Goal: Find contact information: Obtain details needed to contact an individual or organization

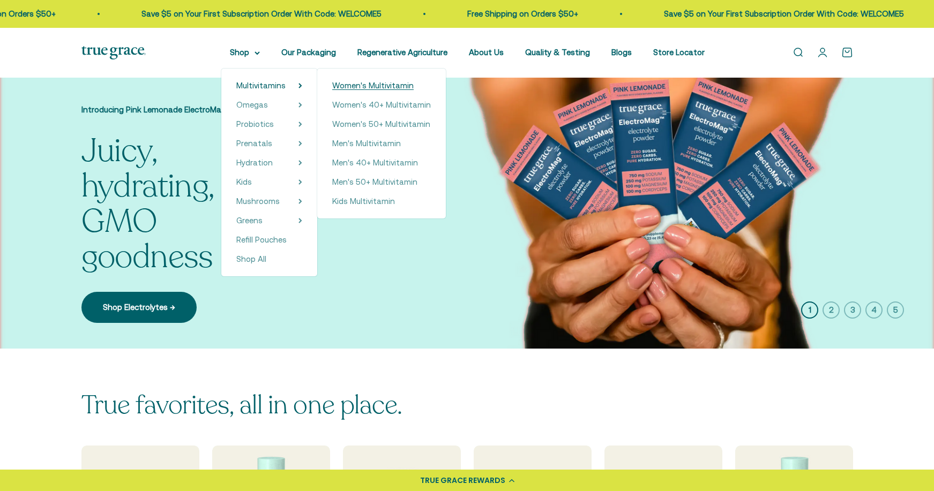
click at [350, 84] on span "Women's Multivitamin" at bounding box center [372, 85] width 81 height 9
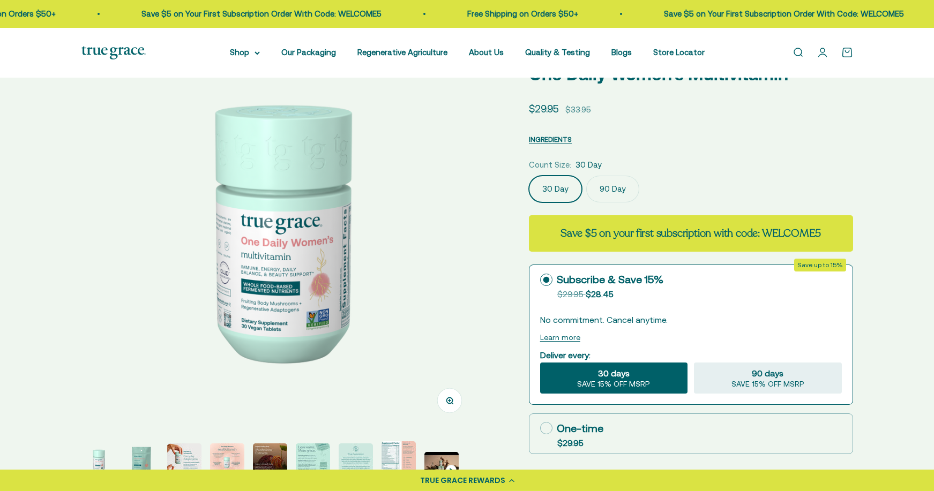
scroll to position [273, 0]
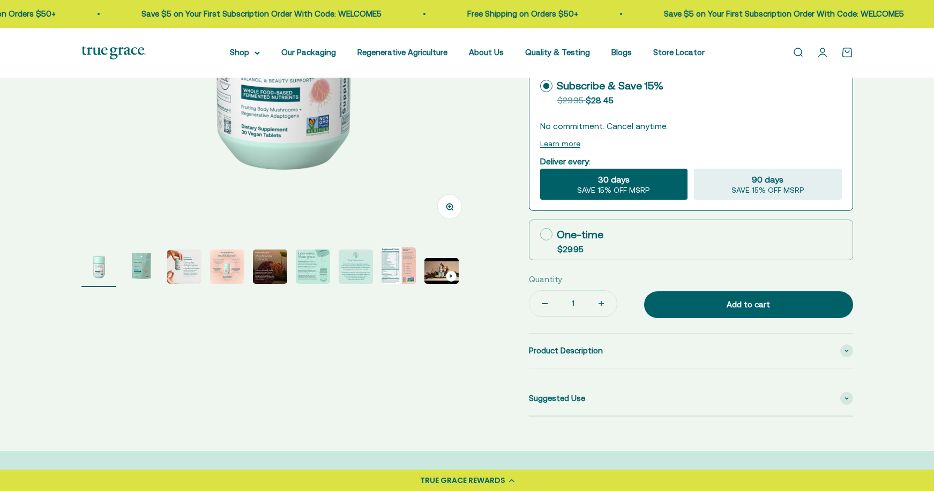
select select "3"
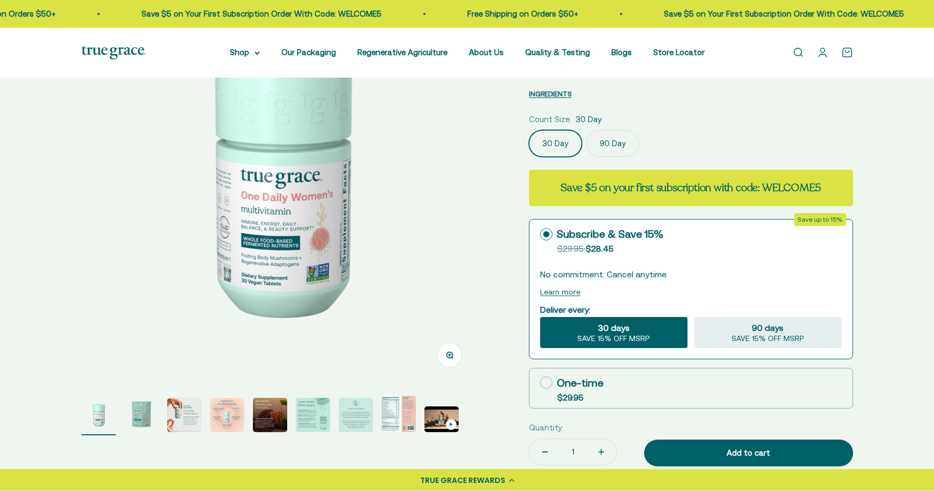
scroll to position [91, 0]
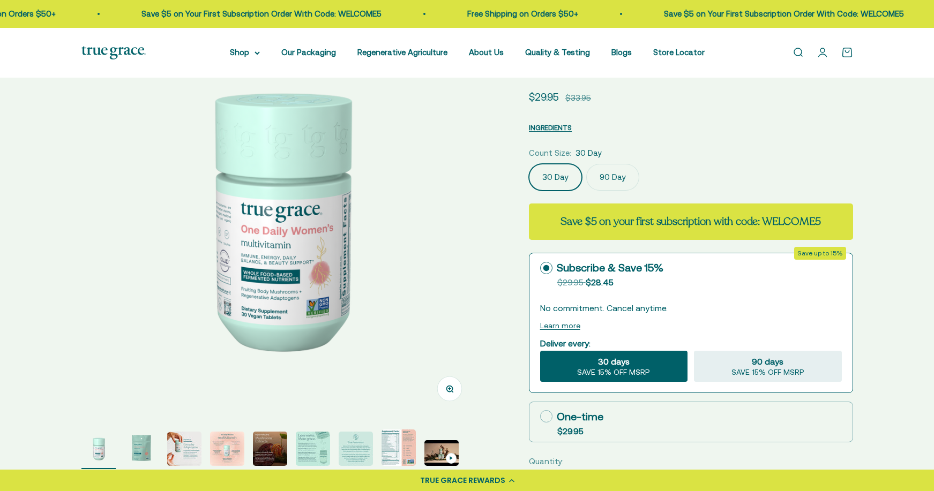
click at [384, 261] on img at bounding box center [279, 219] width 396 height 396
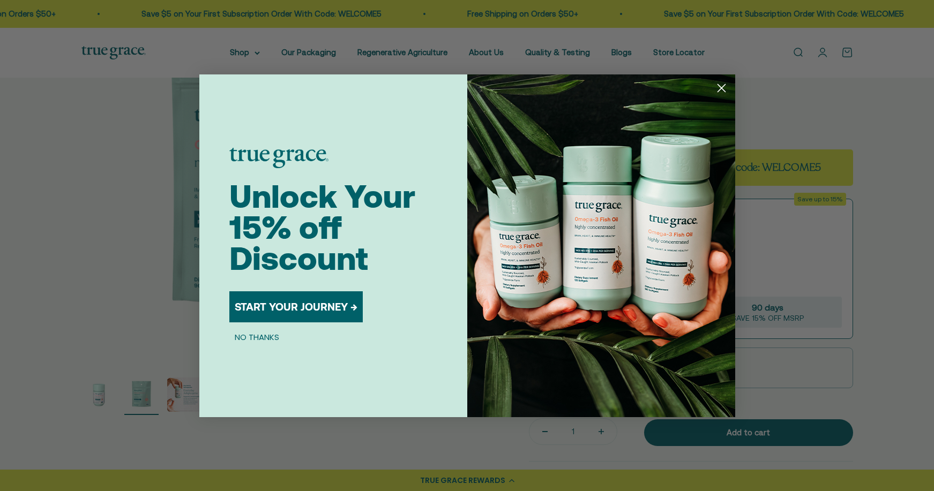
scroll to position [153, 0]
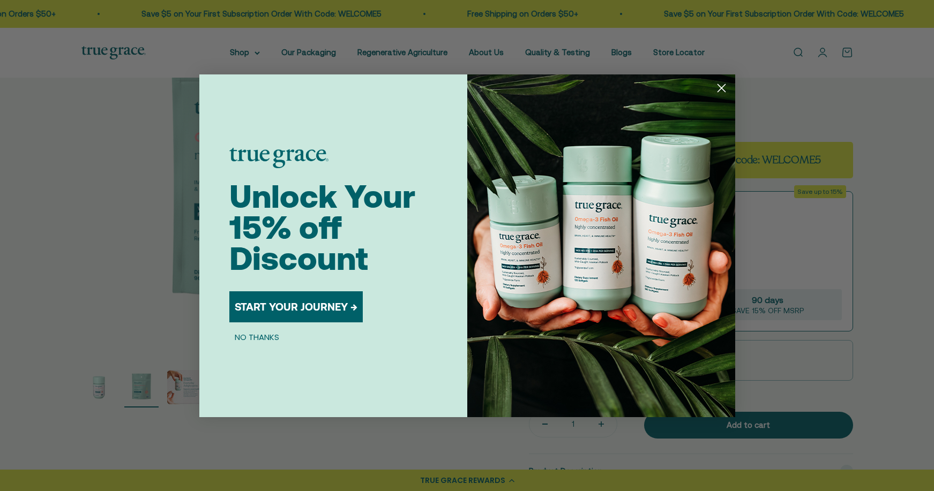
click at [721, 89] on icon "Close dialog" at bounding box center [720, 87] width 7 height 7
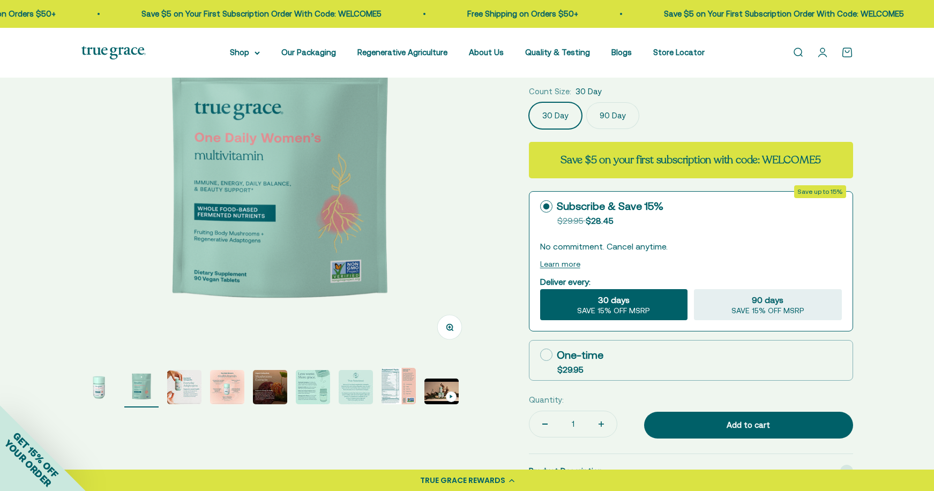
click at [399, 185] on img at bounding box center [279, 157] width 396 height 396
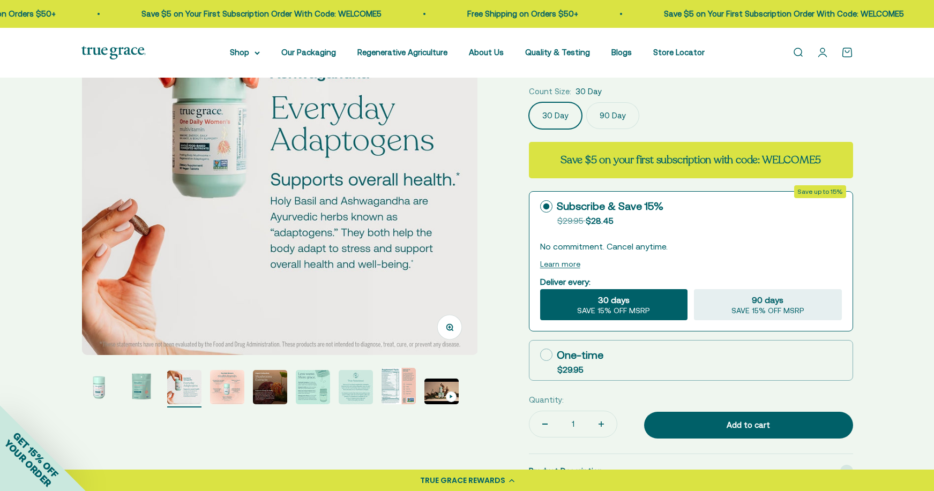
scroll to position [131, 0]
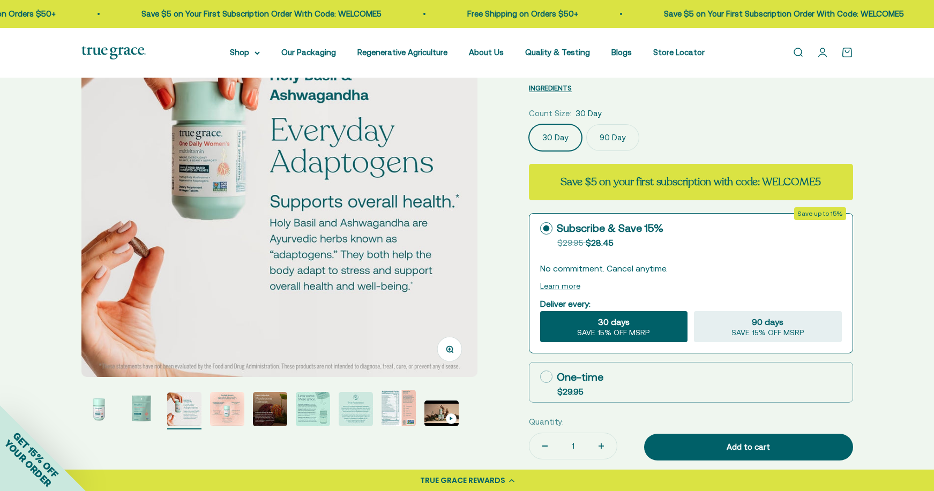
click at [399, 185] on img at bounding box center [279, 179] width 396 height 396
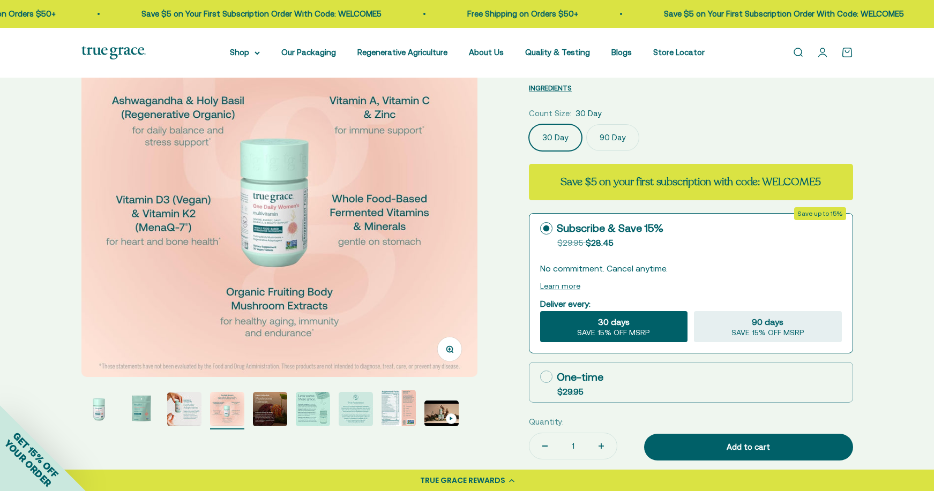
click at [399, 185] on img at bounding box center [279, 179] width 396 height 396
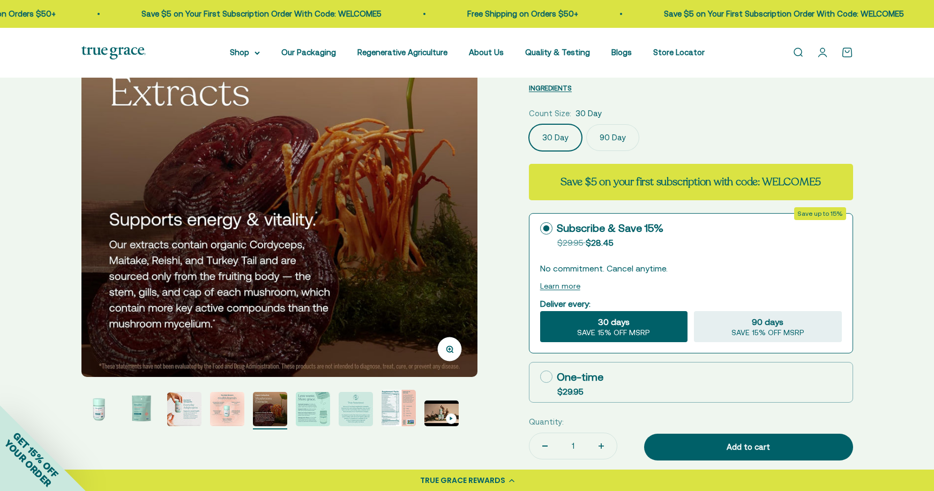
click at [399, 185] on img at bounding box center [279, 179] width 396 height 396
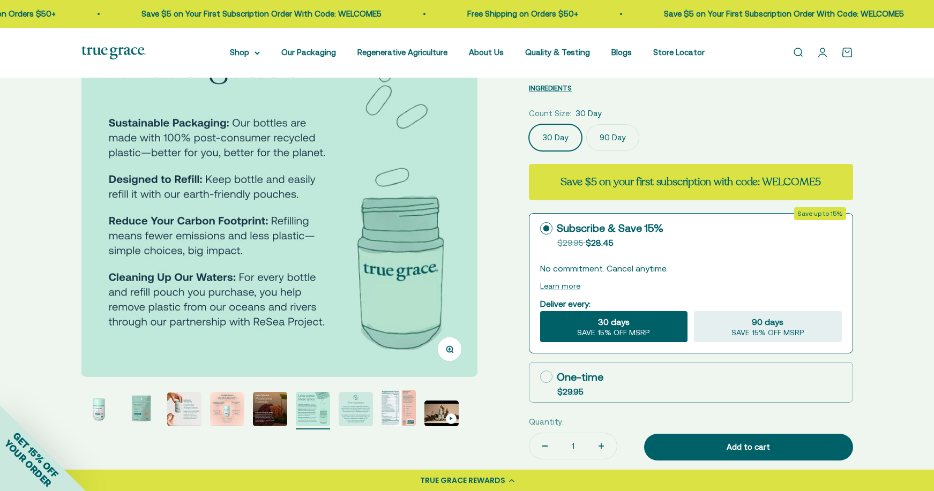
click at [399, 185] on img at bounding box center [279, 179] width 396 height 396
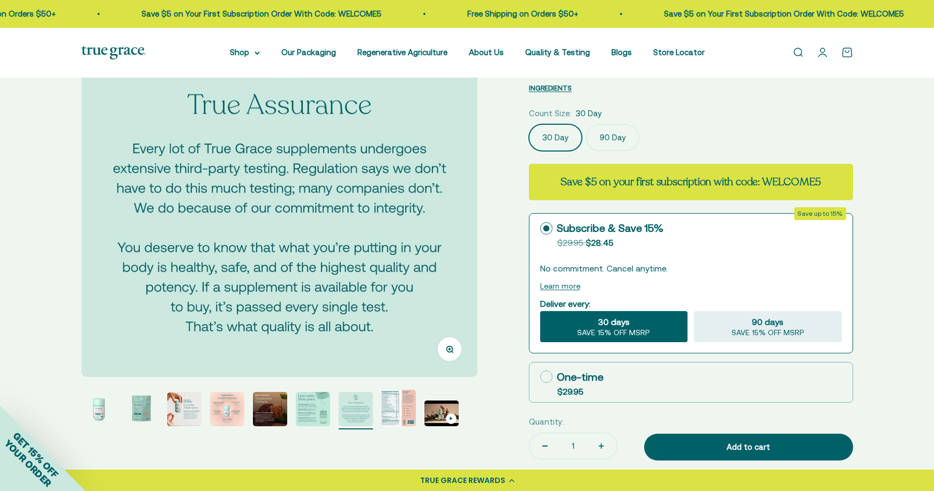
click at [399, 185] on img at bounding box center [279, 179] width 396 height 396
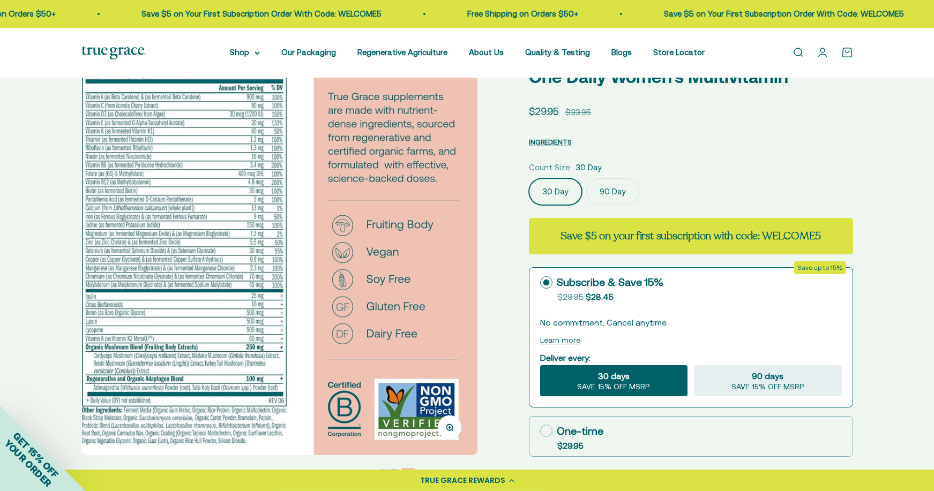
scroll to position [40, 0]
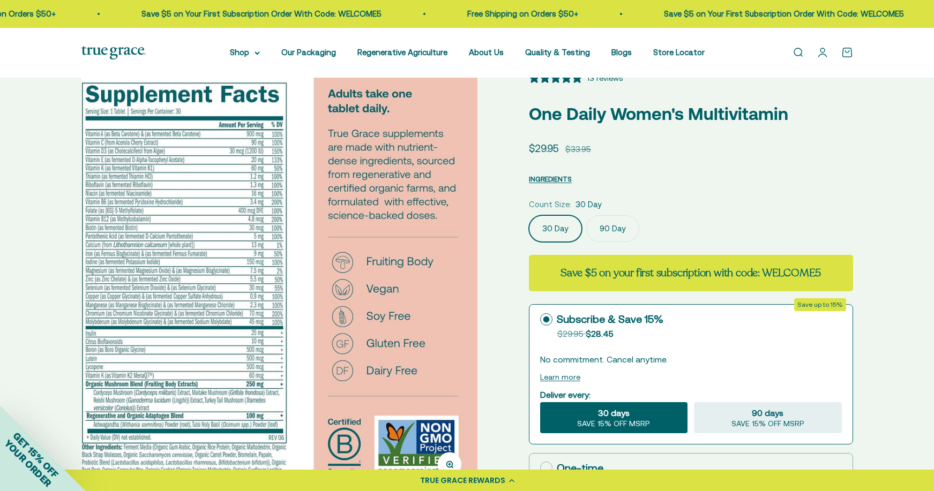
click at [441, 193] on img at bounding box center [279, 282] width 396 height 420
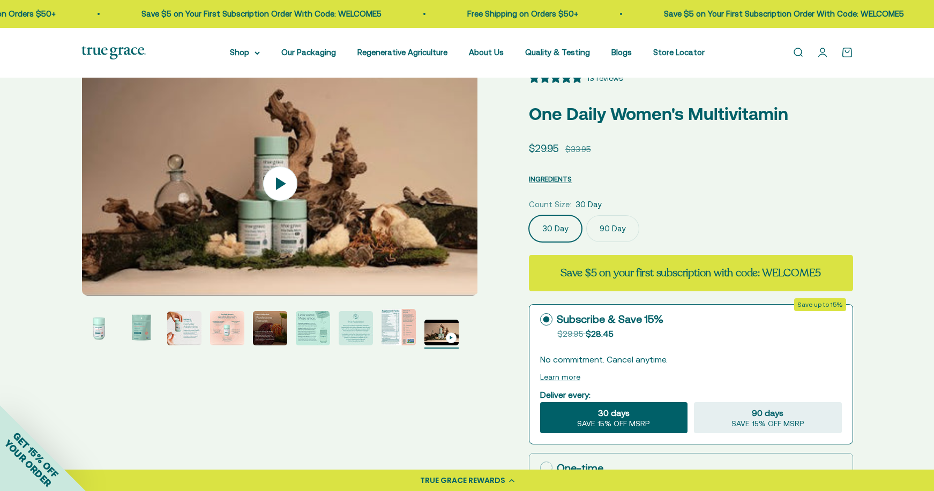
scroll to position [0, 3271]
click at [441, 193] on img at bounding box center [279, 184] width 396 height 224
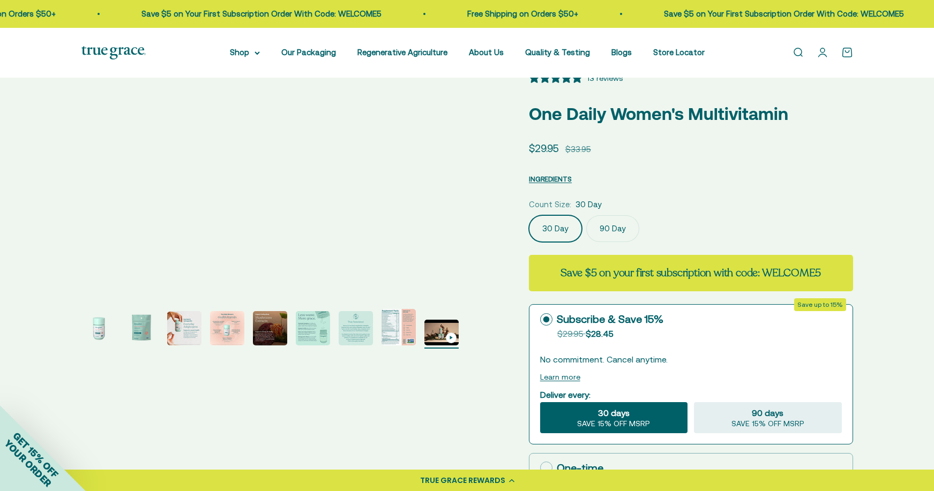
click at [432, 376] on div "Zoom Go to item 1 Go to item 2 Go to item 3 Go to item 4 Go to item 5 Go to ite…" at bounding box center [466, 361] width 771 height 578
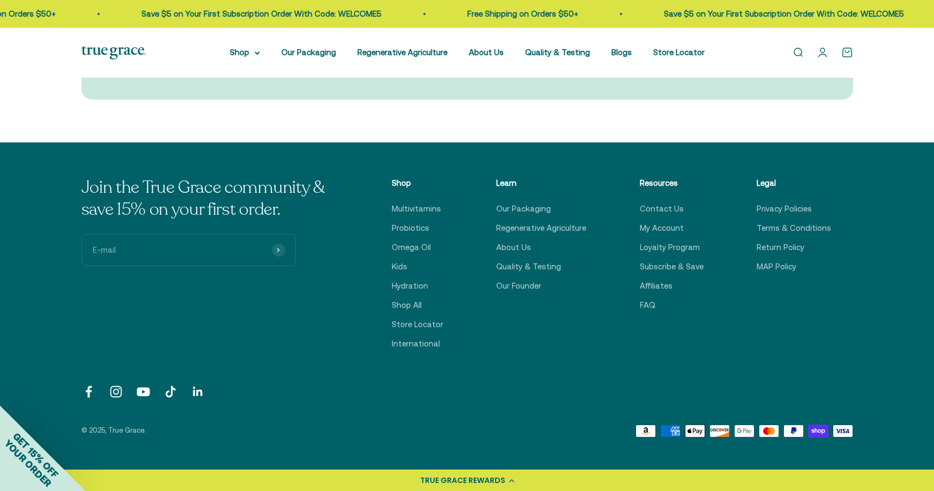
scroll to position [3335, 0]
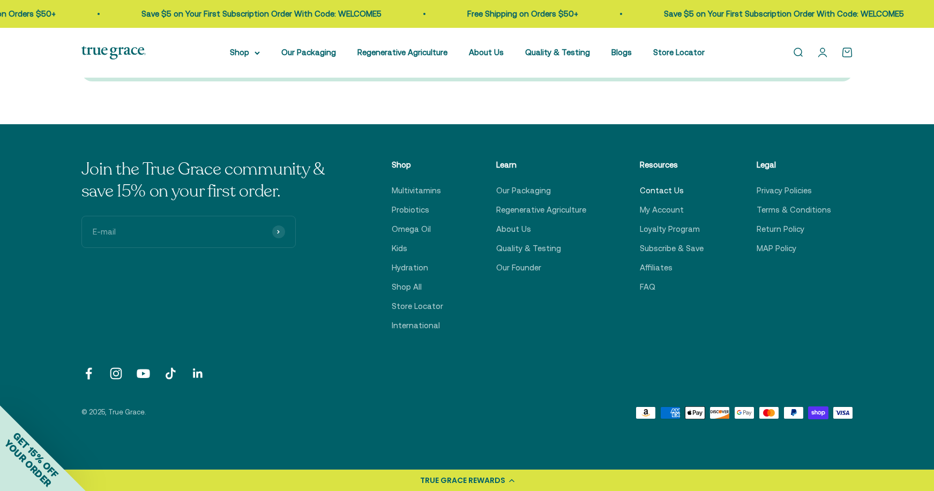
click at [665, 190] on link "Contact Us" at bounding box center [662, 190] width 44 height 13
